Goal: Task Accomplishment & Management: Manage account settings

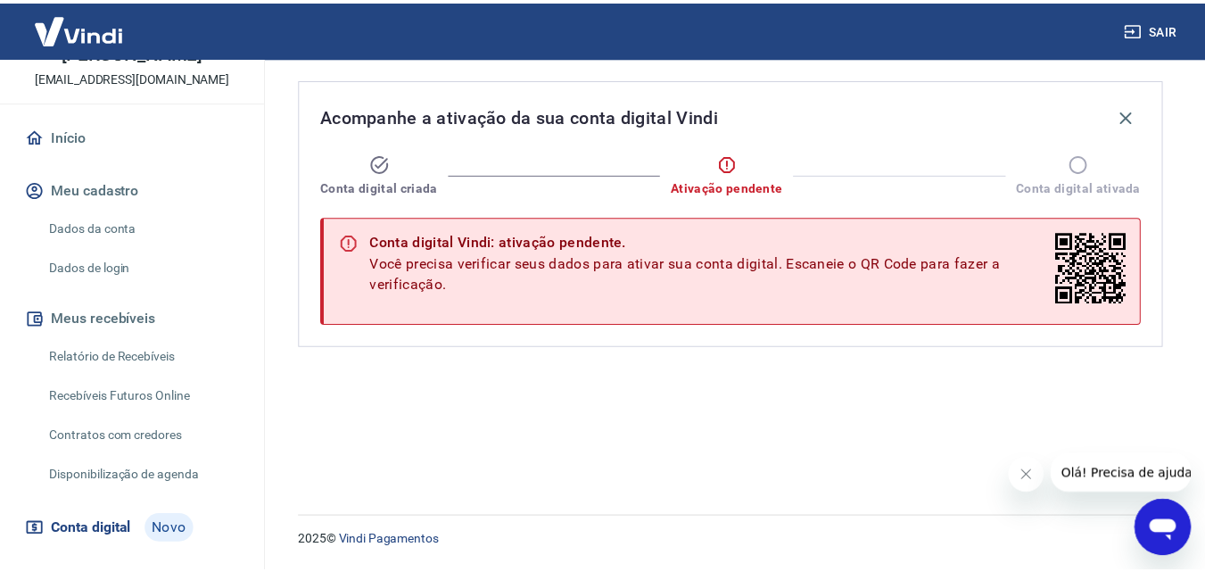
scroll to position [194, 0]
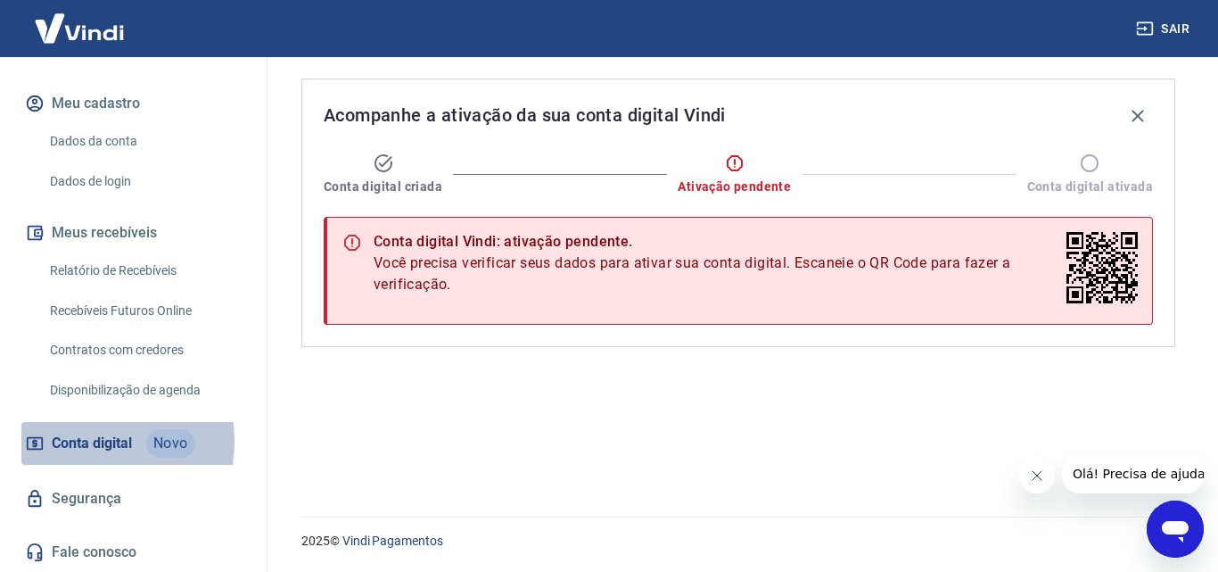
click at [86, 441] on span "Conta digital" at bounding box center [92, 443] width 80 height 25
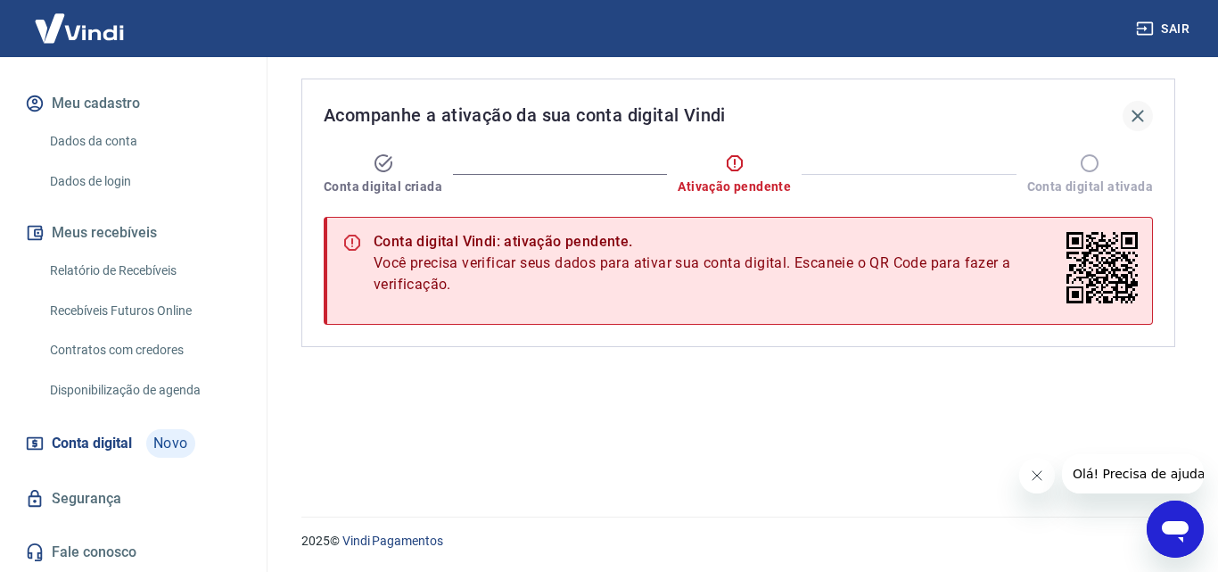
click at [1134, 116] on icon "button" at bounding box center [1137, 115] width 21 height 21
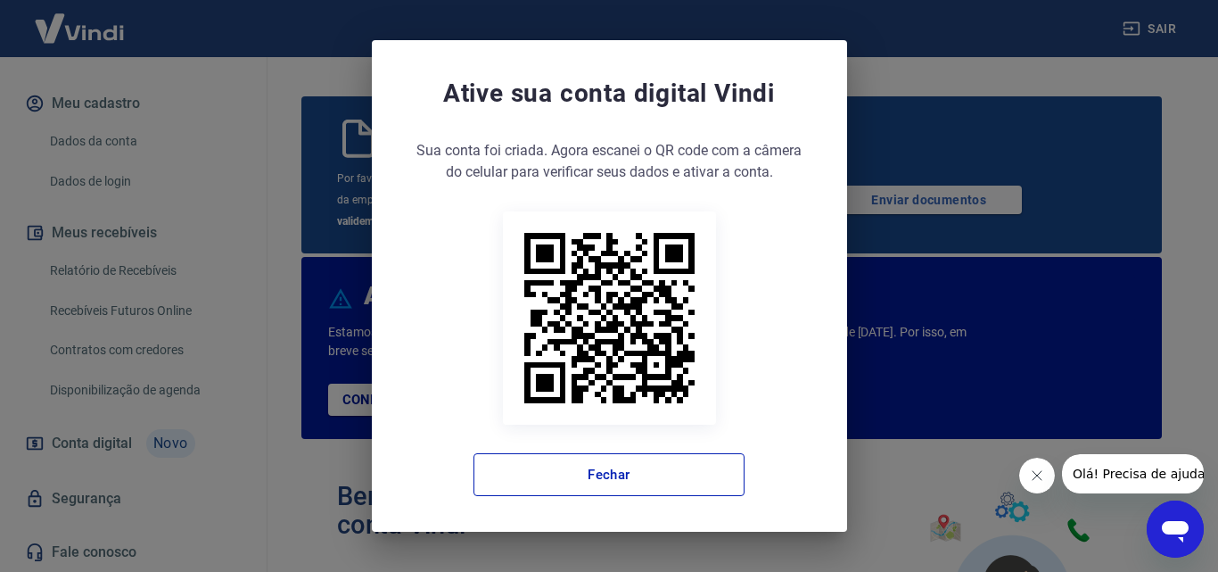
drag, startPoint x: 968, startPoint y: 63, endPoint x: 945, endPoint y: 77, distance: 26.0
click at [966, 65] on div "Ative sua conta digital [PERSON_NAME] conta foi criada. Agora clique no botão a…" at bounding box center [609, 286] width 1218 height 572
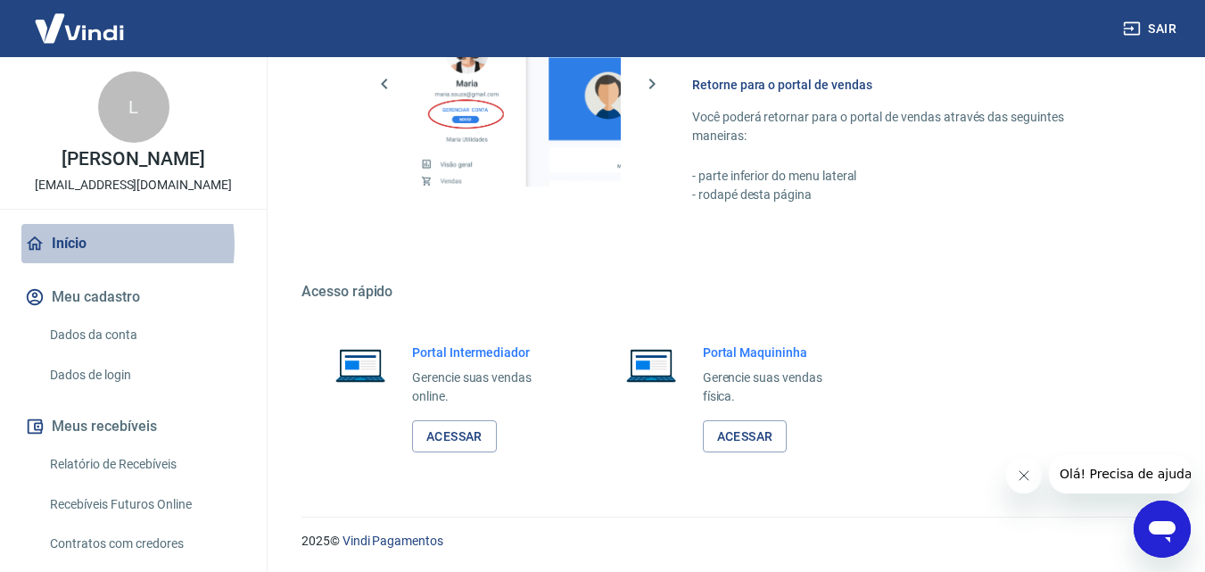
click at [74, 244] on link "Início" at bounding box center [133, 243] width 224 height 39
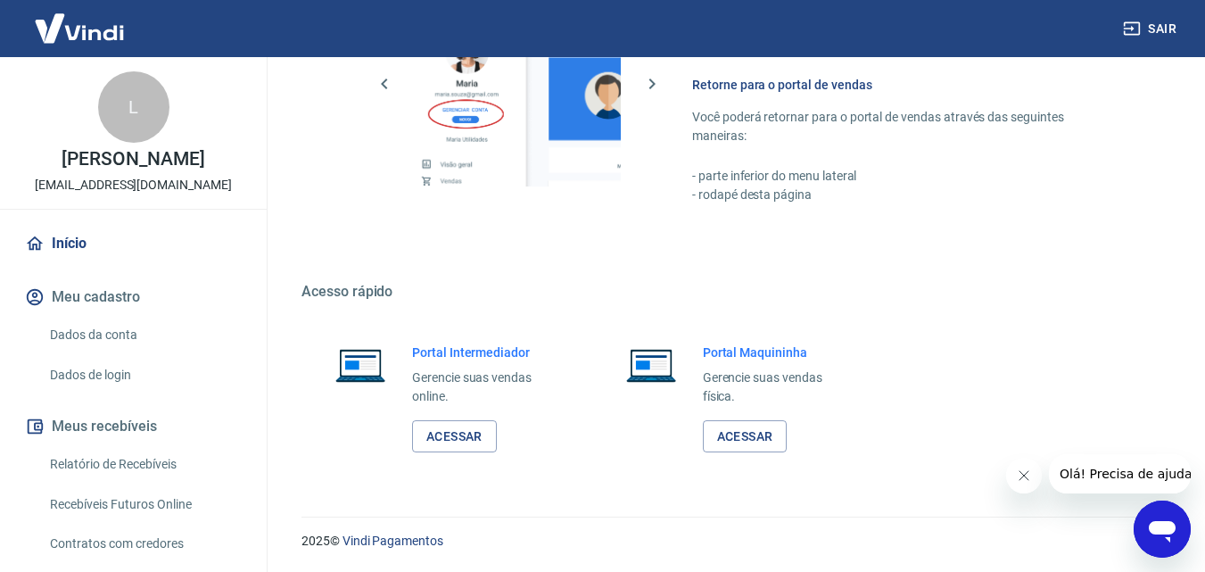
click at [124, 293] on button "Meu cadastro" at bounding box center [133, 296] width 224 height 39
